Goal: Navigation & Orientation: Find specific page/section

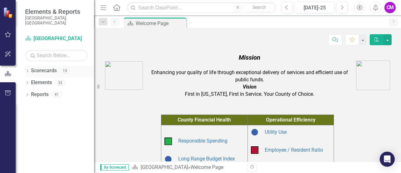
click at [28, 69] on icon at bounding box center [28, 70] width 2 height 3
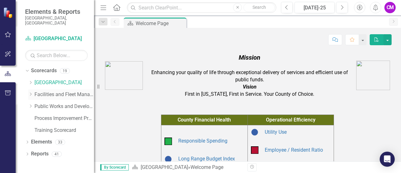
click at [55, 91] on link "Facilities and Fleet Management" at bounding box center [64, 94] width 60 height 7
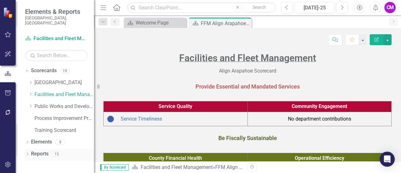
click at [29, 149] on div "Dropdown Reports 15" at bounding box center [59, 155] width 69 height 12
click at [29, 153] on icon "Dropdown" at bounding box center [27, 154] width 4 height 3
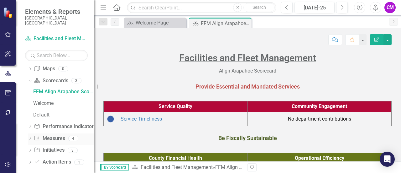
click at [56, 135] on link "Measure Measures" at bounding box center [49, 138] width 31 height 7
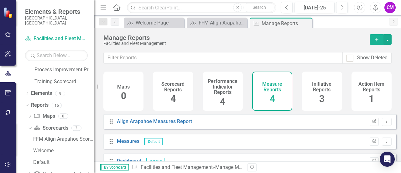
scroll to position [63, 0]
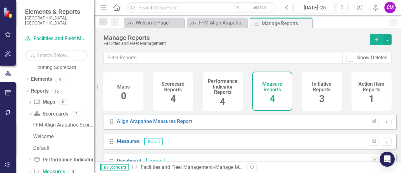
click at [55, 27] on div "Elements & Reports [GEOGRAPHIC_DATA], [GEOGRAPHIC_DATA]" at bounding box center [55, 17] width 78 height 34
click at [55, 35] on link "Scorecard Facilities and Fleet Management" at bounding box center [56, 38] width 63 height 7
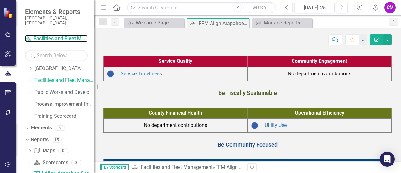
scroll to position [31, 0]
